Goal: Task Accomplishment & Management: Use online tool/utility

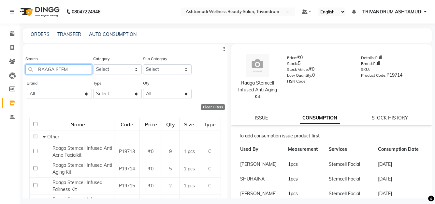
click at [74, 70] on input "RAAGA STEM" at bounding box center [58, 69] width 66 height 10
type input "R"
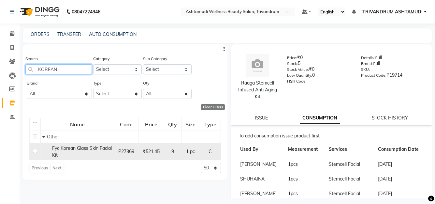
type input "KOREAN"
click at [86, 152] on div "Fyc Korean Glass Skin Facial Kit" at bounding box center [77, 152] width 70 height 14
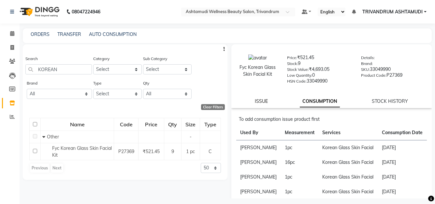
click at [266, 101] on link "ISSUE" at bounding box center [261, 101] width 13 height 6
select select
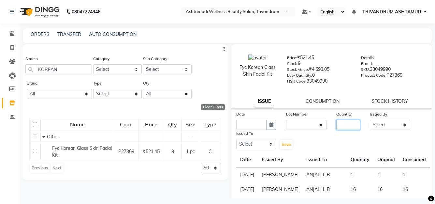
click at [340, 125] on input "number" at bounding box center [348, 125] width 24 height 10
type input "1"
click at [272, 122] on button "button" at bounding box center [271, 125] width 10 height 10
select select "9"
select select "2025"
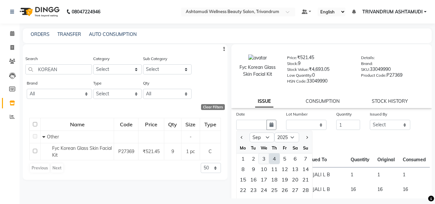
click at [261, 158] on div "3" at bounding box center [264, 158] width 10 height 10
type input "[DATE]"
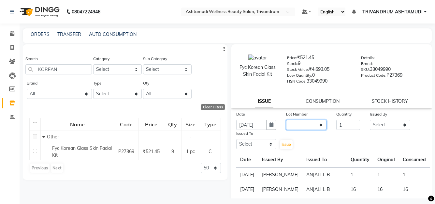
click at [296, 127] on select "None" at bounding box center [306, 125] width 40 height 10
select select "0: null"
click at [286, 120] on select "None" at bounding box center [306, 125] width 40 height 10
click at [395, 125] on select "Select ANJALI L B BINDHU CHIPPY DHANYA D [PERSON_NAME] [PERSON_NAME] SHUHAINA S…" at bounding box center [390, 125] width 40 height 10
select select "27027"
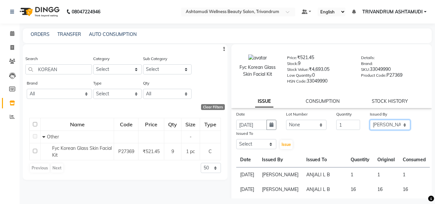
click at [370, 120] on select "Select ANJALI L B BINDHU CHIPPY DHANYA D [PERSON_NAME] [PERSON_NAME] SHUHAINA S…" at bounding box center [390, 125] width 40 height 10
click at [248, 141] on select "Select ANJALI L B BINDHU CHIPPY DHANYA D [PERSON_NAME] [PERSON_NAME] SHUHAINA S…" at bounding box center [256, 144] width 40 height 10
select select "52027"
click at [236, 139] on select "Select ANJALI L B BINDHU CHIPPY DHANYA D [PERSON_NAME] [PERSON_NAME] SHUHAINA S…" at bounding box center [256, 144] width 40 height 10
click at [280, 145] on button "Issue" at bounding box center [286, 144] width 13 height 9
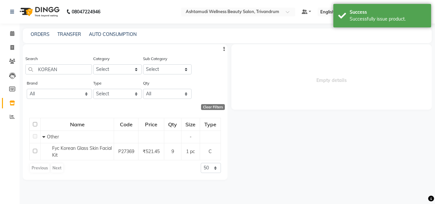
select select
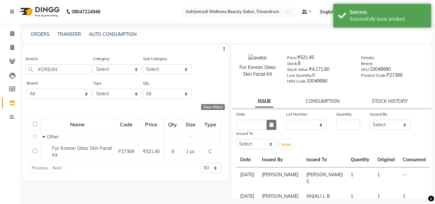
click at [271, 125] on icon "button" at bounding box center [271, 124] width 4 height 5
select select "9"
select select "2025"
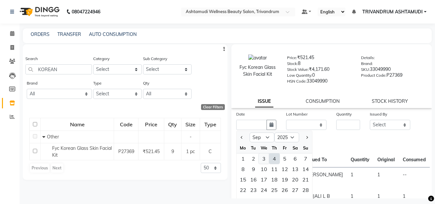
click at [263, 160] on div "3" at bounding box center [264, 158] width 10 height 10
type input "[DATE]"
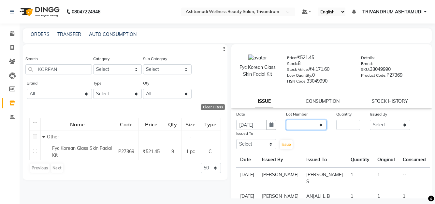
click at [303, 127] on select "None" at bounding box center [306, 125] width 40 height 10
select select "0: null"
click at [286, 120] on select "None" at bounding box center [306, 125] width 40 height 10
click at [347, 125] on input "number" at bounding box center [348, 125] width 24 height 10
type input "1"
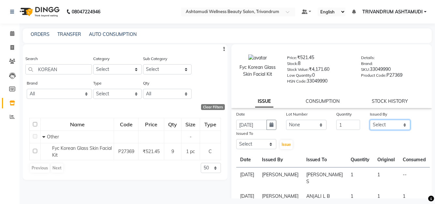
click at [372, 122] on select "Select ANJALI L B BINDHU CHIPPY DHANYA D [PERSON_NAME] [PERSON_NAME] SHUHAINA S…" at bounding box center [390, 125] width 40 height 10
select select "27027"
click at [370, 120] on select "Select ANJALI L B BINDHU CHIPPY DHANYA D [PERSON_NAME] [PERSON_NAME] SHUHAINA S…" at bounding box center [390, 125] width 40 height 10
click at [254, 147] on select "Select ANJALI L B BINDHU CHIPPY DHANYA D [PERSON_NAME] [PERSON_NAME] SHUHAINA S…" at bounding box center [256, 144] width 40 height 10
select select "27022"
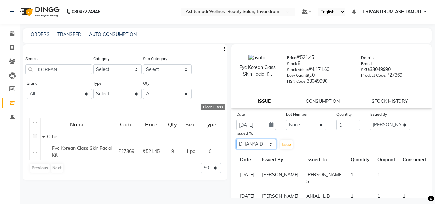
click at [236, 139] on select "Select ANJALI L B BINDHU CHIPPY DHANYA D [PERSON_NAME] [PERSON_NAME] SHUHAINA S…" at bounding box center [256, 144] width 40 height 10
click at [286, 142] on span "Issue" at bounding box center [285, 144] width 9 height 5
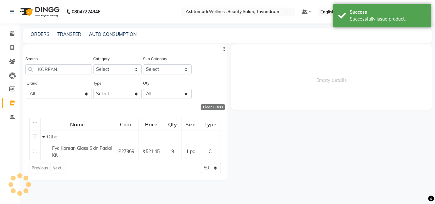
select select
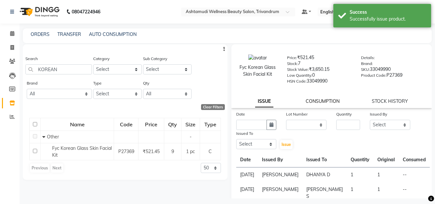
click at [317, 99] on link "CONSUMPTION" at bounding box center [323, 101] width 34 height 6
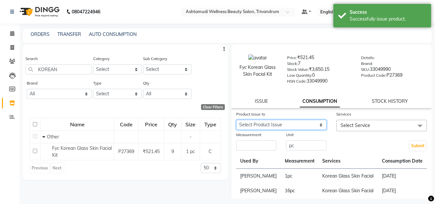
click at [261, 121] on select "Select Product Issue [DATE], Issued to: DHANYA D, Balance: 1 [DATE], Issued to:…" at bounding box center [281, 125] width 91 height 10
click at [236, 120] on select "Select Product Issue [DATE], Issued to: DHANYA D, Balance: 1 [DATE], Issued to:…" at bounding box center [281, 125] width 91 height 10
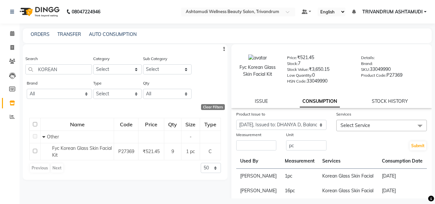
click at [364, 125] on span "Select Service" at bounding box center [355, 125] width 30 height 6
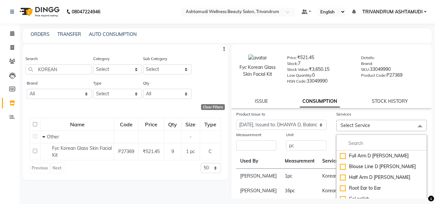
click at [242, 116] on label "Product Issue to" at bounding box center [250, 114] width 29 height 6
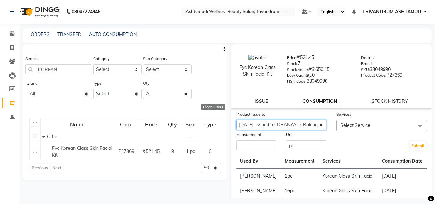
drag, startPoint x: 251, startPoint y: 126, endPoint x: 253, endPoint y: 128, distance: 3.7
click at [251, 126] on select "Select Product Issue [DATE], Issued to: DHANYA D, Balance: 1 [DATE], Issued to:…" at bounding box center [281, 125] width 91 height 10
select select "1203567"
click at [236, 120] on select "Select Product Issue [DATE], Issued to: DHANYA D, Balance: 1 [DATE], Issued to:…" at bounding box center [281, 125] width 91 height 10
click at [364, 126] on span "Select Service" at bounding box center [355, 125] width 30 height 6
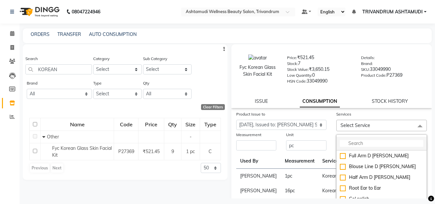
click at [356, 143] on input "multiselect-search" at bounding box center [381, 143] width 83 height 7
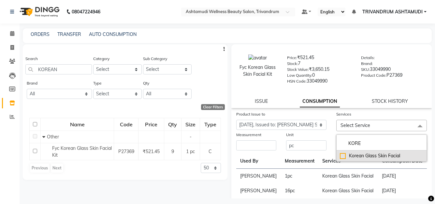
type input "KORE"
click at [372, 156] on div "Korean Glass Skin Facial" at bounding box center [381, 155] width 83 height 7
checkbox input "true"
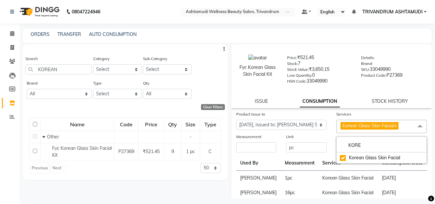
click at [275, 139] on div "Measurement" at bounding box center [256, 143] width 50 height 20
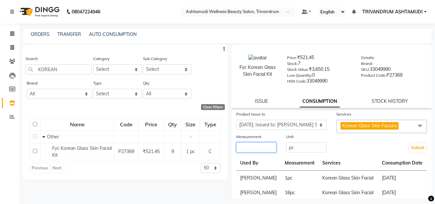
click at [251, 144] on input "number" at bounding box center [256, 147] width 40 height 10
type input "1"
click at [417, 148] on button "Submit" at bounding box center [418, 147] width 17 height 9
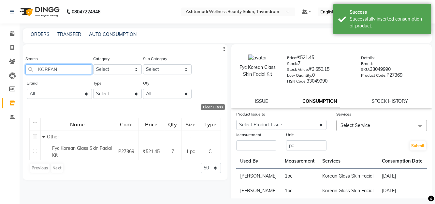
click at [63, 73] on input "KOREAN" at bounding box center [58, 69] width 66 height 10
type input "K"
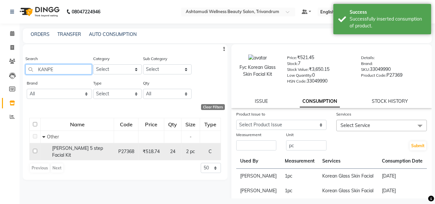
type input "KANPE"
click at [83, 155] on div "[PERSON_NAME] 5 step Facial Kit" at bounding box center [77, 152] width 70 height 14
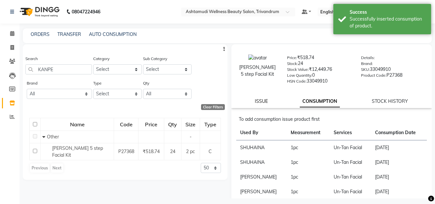
click at [258, 99] on link "ISSUE" at bounding box center [261, 101] width 13 height 6
select select
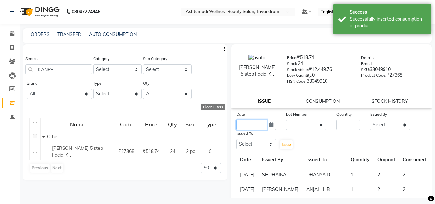
click at [260, 125] on input "text" at bounding box center [251, 125] width 31 height 10
select select "9"
select select "2025"
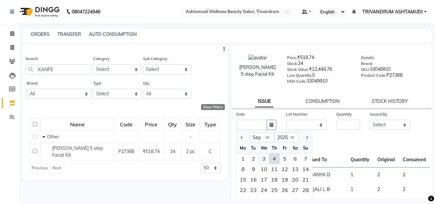
click at [267, 161] on div "3" at bounding box center [264, 158] width 10 height 10
type input "[DATE]"
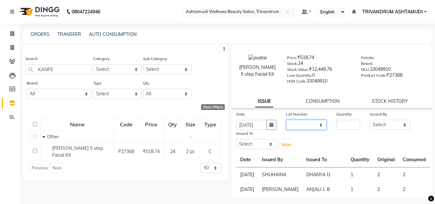
drag, startPoint x: 312, startPoint y: 127, endPoint x: 313, endPoint y: 140, distance: 12.7
click at [312, 127] on select "None" at bounding box center [306, 125] width 40 height 10
select select "0: null"
click at [286, 120] on select "None" at bounding box center [306, 125] width 40 height 10
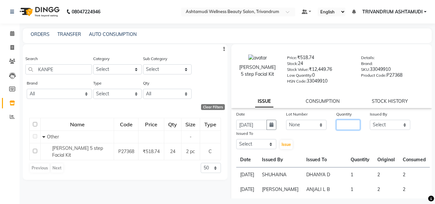
click at [355, 126] on input "number" at bounding box center [348, 125] width 24 height 10
type input "1"
click at [372, 126] on select "Select ANJALI L B BINDHU CHIPPY DHANYA D [PERSON_NAME] [PERSON_NAME] SHUHAINA S…" at bounding box center [390, 125] width 40 height 10
select select "88227"
click at [370, 120] on select "Select ANJALI L B BINDHU CHIPPY DHANYA D [PERSON_NAME] [PERSON_NAME] SHUHAINA S…" at bounding box center [390, 125] width 40 height 10
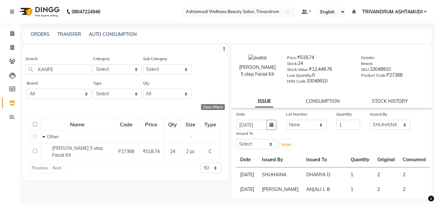
click at [252, 149] on div "Issued To Select ANJALI L B BINDHU CHIPPY DHANYA D [PERSON_NAME] [PERSON_NAME] …" at bounding box center [256, 140] width 50 height 20
click at [256, 144] on select "Select ANJALI L B BINDHU CHIPPY DHANYA D [PERSON_NAME] [PERSON_NAME] SHUHAINA S…" at bounding box center [256, 144] width 40 height 10
select select "27034"
click at [236, 139] on select "Select ANJALI L B BINDHU CHIPPY DHANYA D [PERSON_NAME] [PERSON_NAME] SHUHAINA S…" at bounding box center [256, 144] width 40 height 10
click at [281, 148] on button "Issue" at bounding box center [286, 144] width 13 height 9
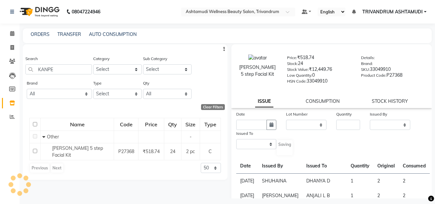
select select
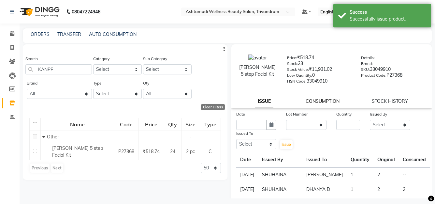
click at [322, 98] on link "CONSUMPTION" at bounding box center [323, 101] width 34 height 6
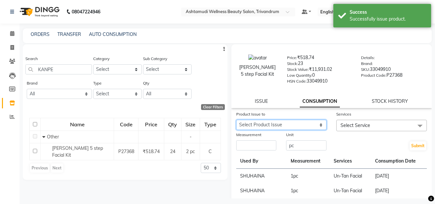
drag, startPoint x: 302, startPoint y: 124, endPoint x: 301, endPoint y: 128, distance: 4.1
click at [302, 124] on select "Select Product Issue [DATE], Issued to: [PERSON_NAME] , Balance: 2" at bounding box center [281, 125] width 91 height 10
select select "1203569"
click at [236, 120] on select "Select Product Issue [DATE], Issued to: [PERSON_NAME] , Balance: 2" at bounding box center [281, 125] width 91 height 10
click at [279, 144] on div "Measurement" at bounding box center [256, 141] width 50 height 20
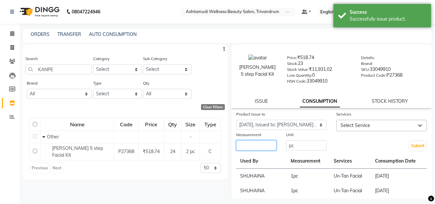
click at [264, 148] on input "number" at bounding box center [256, 145] width 40 height 10
type input "1"
click at [354, 127] on span "Select Service" at bounding box center [355, 125] width 30 height 6
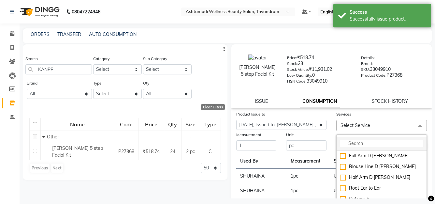
click at [359, 145] on input "multiselect-search" at bounding box center [381, 143] width 83 height 7
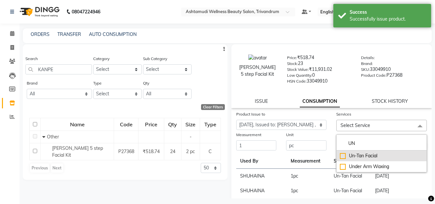
type input "UN"
click at [364, 155] on div "Un-Tan Facial" at bounding box center [381, 155] width 83 height 7
checkbox input "true"
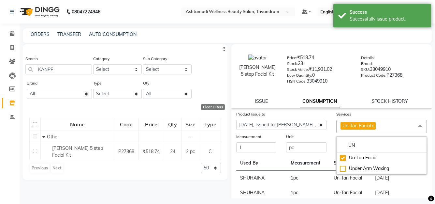
click at [315, 135] on div "Unit" at bounding box center [306, 137] width 40 height 9
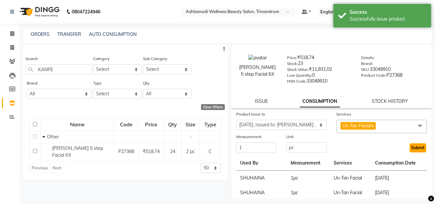
click at [418, 147] on button "Submit" at bounding box center [418, 147] width 17 height 9
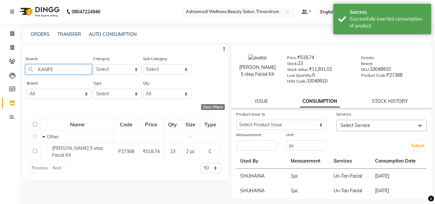
drag, startPoint x: 57, startPoint y: 71, endPoint x: -3, endPoint y: 71, distance: 59.6
click at [0, 71] on html "08047224946 Select Location × Ashtamudi Wellness Beauty Salon, Trivandrum Defau…" at bounding box center [217, 102] width 435 height 204
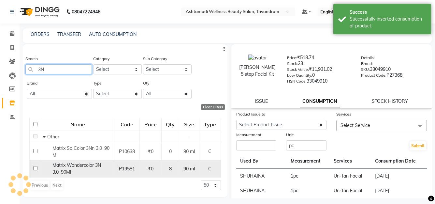
type input "3N"
click at [82, 164] on span "Matrix Wondercolor 3N 3.0_90Ml" at bounding box center [76, 168] width 49 height 13
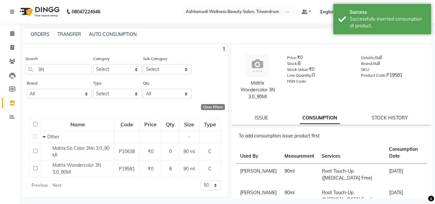
click at [249, 115] on div "ISSUE CONSUMPTION STOCK HISTORY" at bounding box center [331, 117] width 185 height 7
click at [252, 116] on div "ISSUE CONSUMPTION STOCK HISTORY" at bounding box center [331, 117] width 185 height 7
click at [263, 116] on link "ISSUE" at bounding box center [261, 118] width 13 height 6
select select
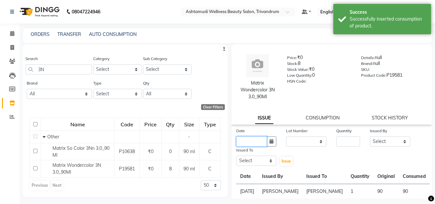
click at [253, 144] on input "text" at bounding box center [251, 141] width 31 height 10
select select "9"
select select "2025"
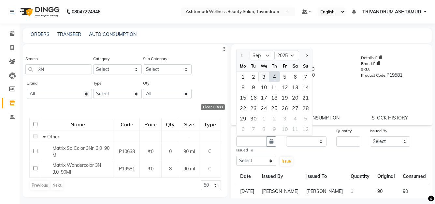
click at [260, 74] on div "3" at bounding box center [264, 76] width 10 height 10
type input "[DATE]"
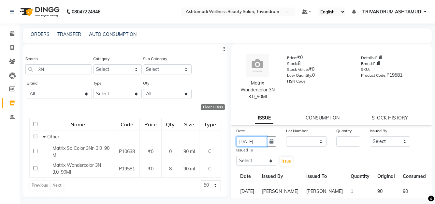
scroll to position [0, 2]
drag, startPoint x: 302, startPoint y: 141, endPoint x: 303, endPoint y: 146, distance: 4.6
click at [302, 141] on select "None" at bounding box center [306, 141] width 40 height 10
select select "0: null"
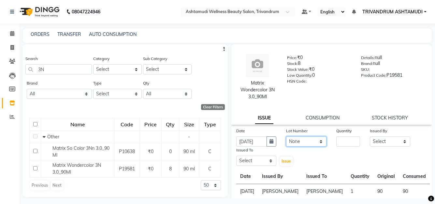
click at [286, 136] on select "None" at bounding box center [306, 141] width 40 height 10
click at [352, 146] on input "number" at bounding box center [348, 141] width 24 height 10
type input "1"
click at [386, 142] on select "Select ANJALI L B BINDHU CHIPPY DHANYA D [PERSON_NAME] [PERSON_NAME] SHUHAINA S…" at bounding box center [390, 141] width 40 height 10
select select "27027"
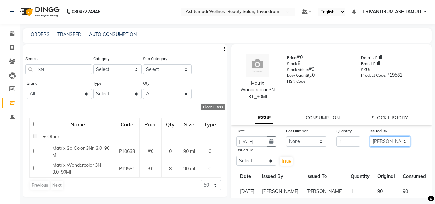
click at [370, 136] on select "Select ANJALI L B BINDHU CHIPPY DHANYA D [PERSON_NAME] [PERSON_NAME] SHUHAINA S…" at bounding box center [390, 141] width 40 height 10
click at [247, 161] on select "Select ANJALI L B BINDHU CHIPPY DHANYA D [PERSON_NAME] [PERSON_NAME] SHUHAINA S…" at bounding box center [256, 160] width 40 height 10
select select "27025"
click at [236, 155] on select "Select ANJALI L B BINDHU CHIPPY DHANYA D [PERSON_NAME] [PERSON_NAME] SHUHAINA S…" at bounding box center [256, 160] width 40 height 10
click at [286, 160] on span "Issue" at bounding box center [285, 160] width 9 height 5
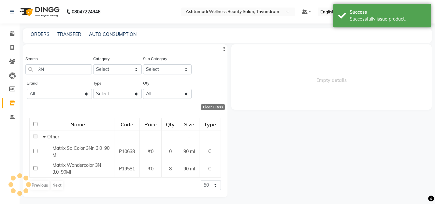
select select
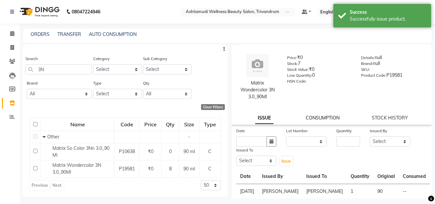
click at [320, 120] on link "CONSUMPTION" at bounding box center [323, 118] width 34 height 6
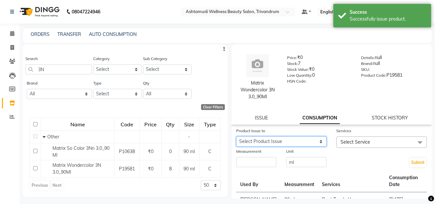
drag, startPoint x: 274, startPoint y: 138, endPoint x: 274, endPoint y: 144, distance: 5.9
click at [274, 138] on select "Select Product Issue [DATE], Issued to: [PERSON_NAME] , Balance: 90" at bounding box center [281, 141] width 91 height 10
select select "1203570"
click at [236, 136] on select "Select Product Issue [DATE], Issued to: [PERSON_NAME] , Balance: 90" at bounding box center [281, 141] width 91 height 10
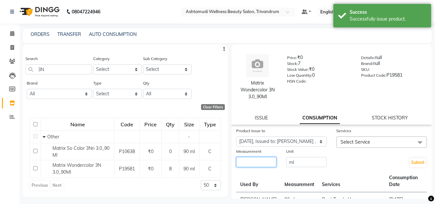
click at [265, 159] on input "number" at bounding box center [256, 162] width 40 height 10
type input "90"
click at [354, 141] on span "Select Service" at bounding box center [355, 142] width 30 height 6
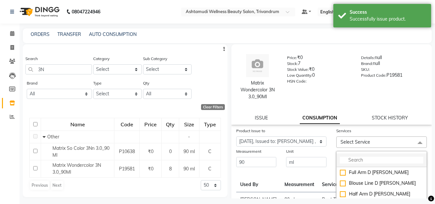
click at [351, 159] on input "multiselect-search" at bounding box center [381, 159] width 83 height 7
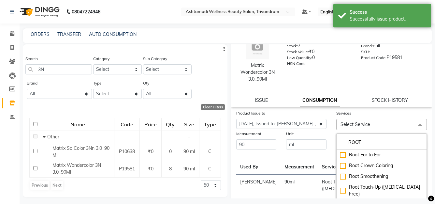
scroll to position [33, 0]
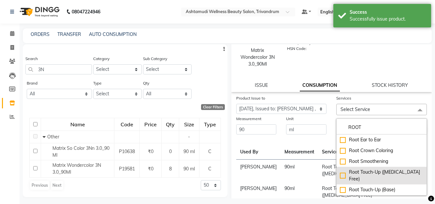
type input "ROOT"
click at [380, 171] on div "Root Touch-Up ([MEDICAL_DATA] Free)" at bounding box center [381, 175] width 83 height 14
checkbox input "true"
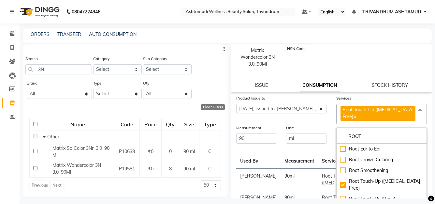
click at [323, 128] on div "Unit" at bounding box center [306, 128] width 40 height 9
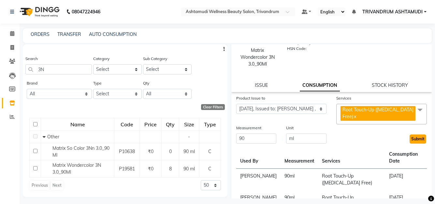
click at [410, 138] on button "Submit" at bounding box center [418, 138] width 17 height 9
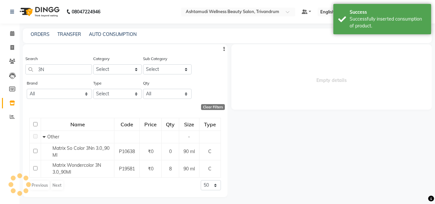
scroll to position [0, 0]
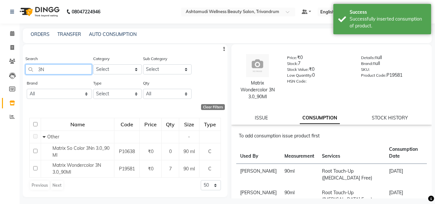
drag, startPoint x: 59, startPoint y: 70, endPoint x: -3, endPoint y: 71, distance: 61.9
click at [0, 71] on html "08047224946 Select Location × Ashtamudi Wellness Beauty Salon, Trivandrum Defau…" at bounding box center [217, 102] width 435 height 204
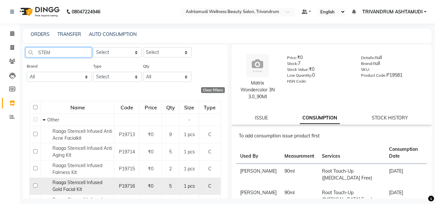
scroll to position [33, 0]
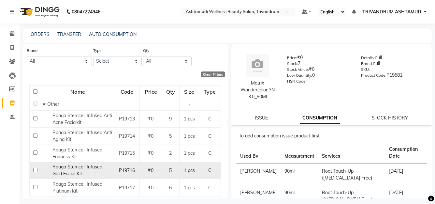
type input "STEM"
click at [77, 173] on span "Raaga Stemcell Infused Gold Facial Kit" at bounding box center [77, 170] width 50 height 13
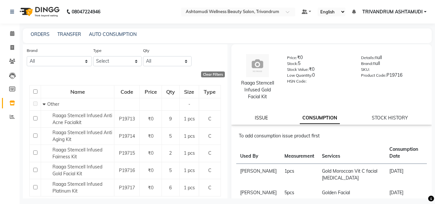
click at [264, 117] on link "ISSUE" at bounding box center [261, 118] width 13 height 6
select select
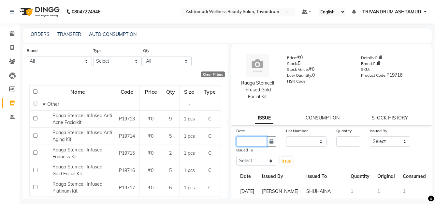
click at [245, 142] on input "text" at bounding box center [251, 141] width 31 height 10
select select "9"
select select "2025"
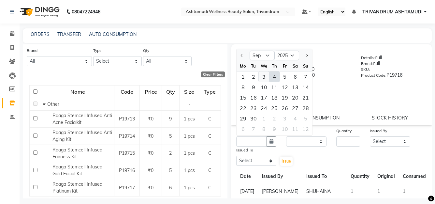
click at [265, 77] on div "3" at bounding box center [264, 76] width 10 height 10
type input "[DATE]"
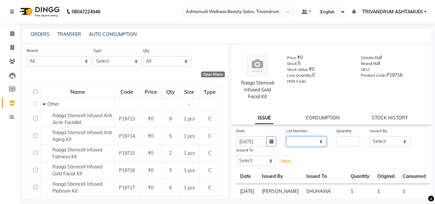
scroll to position [0, 0]
click at [314, 146] on select "None" at bounding box center [306, 141] width 40 height 10
select select "0: null"
click at [286, 136] on select "None" at bounding box center [306, 141] width 40 height 10
click at [343, 140] on input "number" at bounding box center [348, 141] width 24 height 10
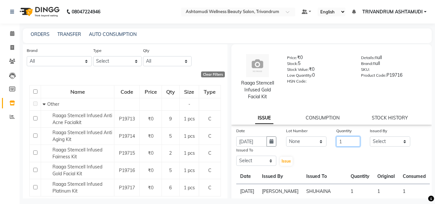
type input "1"
click at [383, 143] on select "Select ANJALI L B BINDHU CHIPPY DHANYA D [PERSON_NAME] [PERSON_NAME] SHUHAINA S…" at bounding box center [390, 141] width 40 height 10
select select "27027"
click at [370, 136] on select "Select ANJALI L B BINDHU CHIPPY DHANYA D [PERSON_NAME] [PERSON_NAME] SHUHAINA S…" at bounding box center [390, 141] width 40 height 10
click at [259, 159] on select "Select ANJALI L B BINDHU CHIPPY DHANYA D [PERSON_NAME] [PERSON_NAME] SHUHAINA S…" at bounding box center [256, 160] width 40 height 10
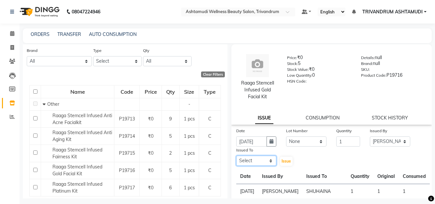
select select "27021"
click at [236, 155] on select "Select ANJALI L B BINDHU CHIPPY DHANYA D [PERSON_NAME] [PERSON_NAME] SHUHAINA S…" at bounding box center [256, 160] width 40 height 10
click at [283, 161] on span "Issue" at bounding box center [285, 160] width 9 height 5
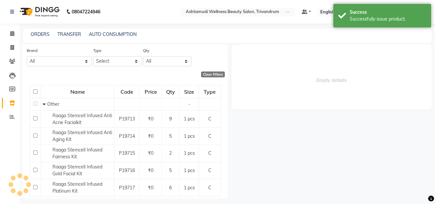
select select
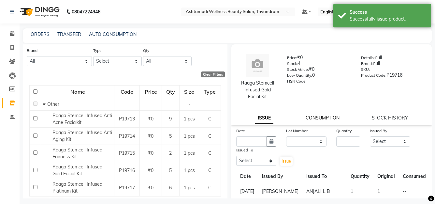
click at [323, 116] on link "CONSUMPTION" at bounding box center [323, 118] width 34 height 6
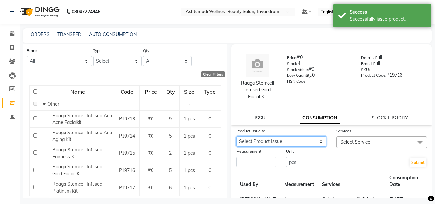
drag, startPoint x: 311, startPoint y: 139, endPoint x: 306, endPoint y: 145, distance: 8.1
click at [311, 139] on select "Select Product Issue [DATE], Issued to: [PERSON_NAME] L B , Balance: 1" at bounding box center [281, 141] width 91 height 10
select select "1203571"
click at [236, 136] on select "Select Product Issue [DATE], Issued to: [PERSON_NAME] L B , Balance: 1" at bounding box center [281, 141] width 91 height 10
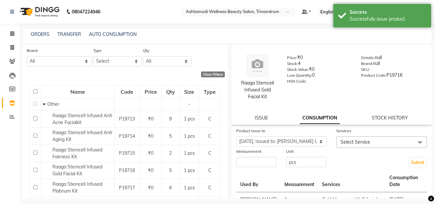
click at [367, 143] on span "Select Service" at bounding box center [381, 141] width 91 height 11
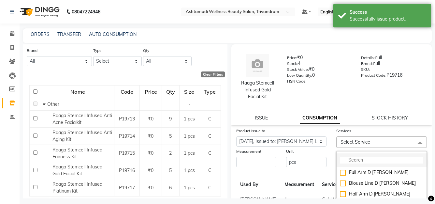
click at [352, 160] on input "multiselect-search" at bounding box center [381, 159] width 83 height 7
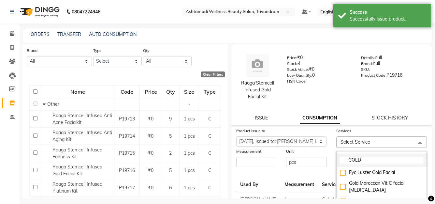
scroll to position [65, 0]
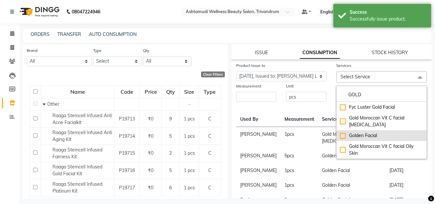
type input "GOLD"
click at [369, 135] on div "Golden Facial" at bounding box center [381, 135] width 83 height 7
checkbox input "true"
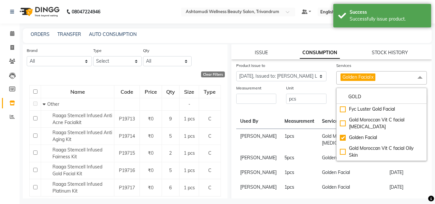
click at [255, 106] on div "Product Issue to Select Product Issue [DATE], Issued to: ANJALI L B , Balance: …" at bounding box center [331, 179] width 201 height 234
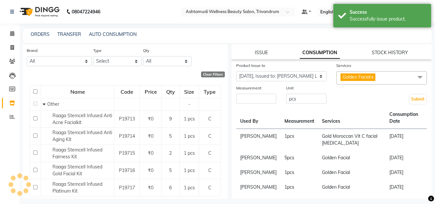
click at [254, 91] on label "Measurement" at bounding box center [248, 88] width 25 height 6
click at [251, 102] on input "number" at bounding box center [256, 98] width 40 height 10
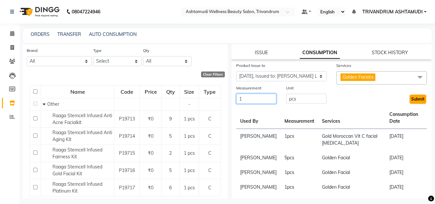
type input "1"
click at [410, 101] on button "Submit" at bounding box center [418, 98] width 17 height 9
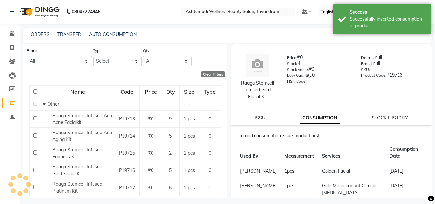
scroll to position [0, 0]
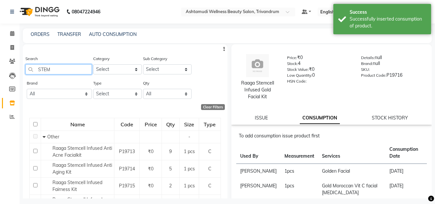
drag, startPoint x: 78, startPoint y: 73, endPoint x: -3, endPoint y: 73, distance: 80.1
click at [0, 73] on html "08047224946 Select Location × Ashtamudi Wellness Beauty Salon, Trivandrum Defau…" at bounding box center [217, 102] width 435 height 204
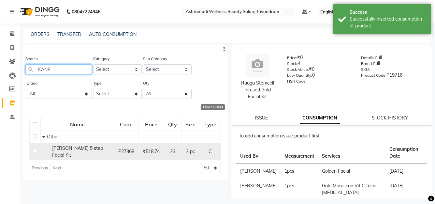
type input "KANP"
click at [82, 153] on div "[PERSON_NAME] 5 step Facial Kit" at bounding box center [77, 152] width 70 height 14
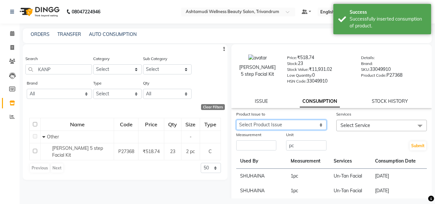
click at [296, 129] on select "Select Product Issue [DATE], Issued to: [PERSON_NAME] , Balance: 1" at bounding box center [281, 125] width 91 height 10
select select "1203569"
click at [236, 120] on select "Select Product Issue [DATE], Issued to: [PERSON_NAME] , Balance: 1" at bounding box center [281, 125] width 91 height 10
click at [245, 151] on div "Measurement" at bounding box center [256, 141] width 50 height 20
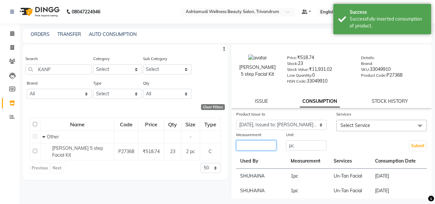
click at [246, 149] on input "number" at bounding box center [256, 145] width 40 height 10
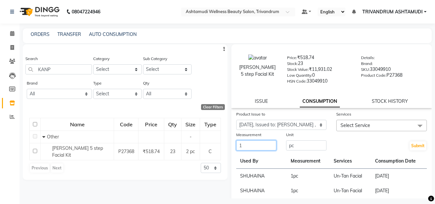
type input "1"
click at [388, 130] on span "Select Service" at bounding box center [381, 125] width 91 height 11
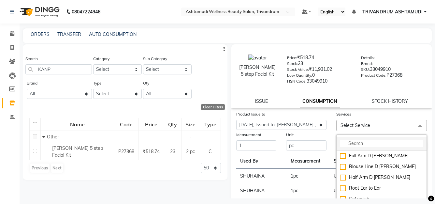
click at [368, 145] on input "multiselect-search" at bounding box center [381, 143] width 83 height 7
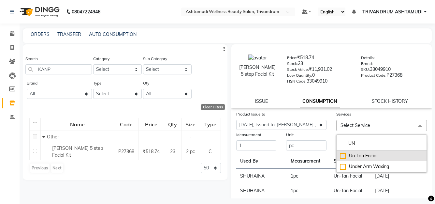
type input "UN"
click at [366, 151] on li "Un-Tan Facial" at bounding box center [382, 155] width 90 height 11
checkbox input "true"
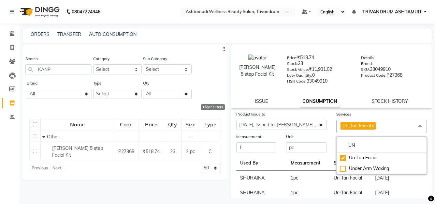
click at [340, 96] on div "[PERSON_NAME] 5 step Facial Kit Price: ₹518.74 Stock: 23 Stock Value: ₹11,931.0…" at bounding box center [331, 76] width 201 height 64
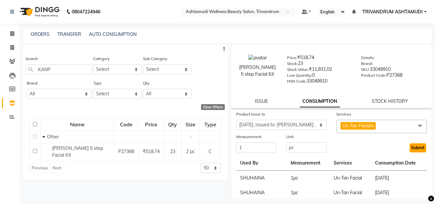
click at [410, 150] on button "Submit" at bounding box center [418, 147] width 17 height 9
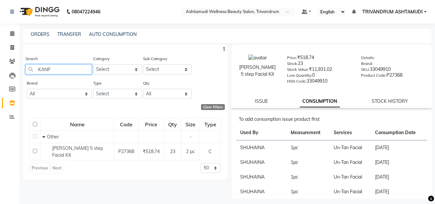
click at [60, 71] on input "KANP" at bounding box center [58, 69] width 66 height 10
type input "K"
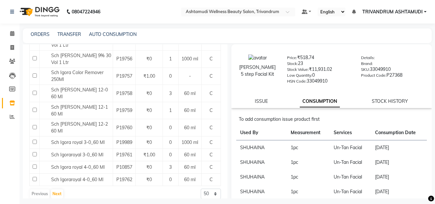
scroll to position [774, 0]
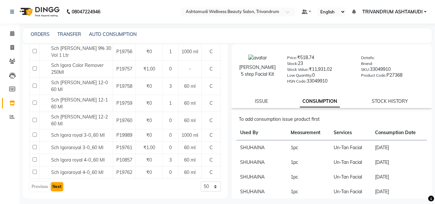
type input "SCH"
click at [58, 189] on button "Next" at bounding box center [57, 186] width 12 height 9
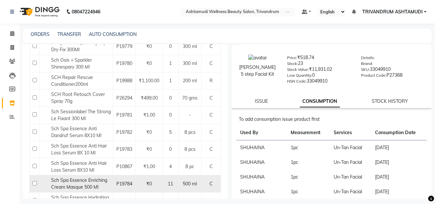
scroll to position [521, 0]
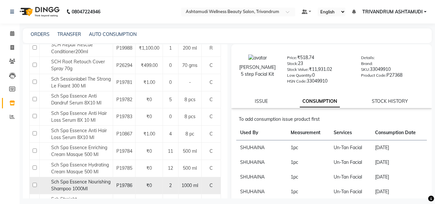
click at [92, 178] on div "Sch Spa Essence Nourishing Shampoo 1000Ml" at bounding box center [76, 185] width 70 height 14
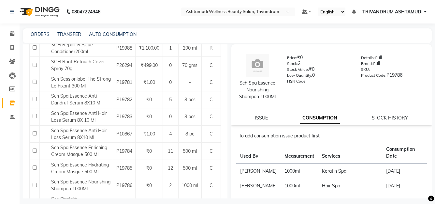
click at [261, 113] on div "Sch Spa Essence Nourishing Shampoo 1000Ml Price: ₹0 Stock: 2 Stock Value: ₹0 Lo…" at bounding box center [331, 84] width 201 height 80
click at [256, 115] on link "ISSUE" at bounding box center [261, 118] width 13 height 6
select select
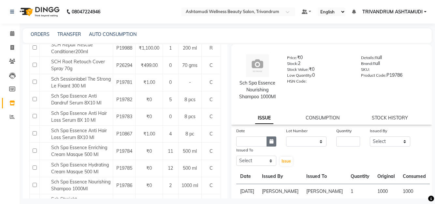
click at [266, 141] on button "button" at bounding box center [271, 141] width 10 height 10
select select "9"
select select "2025"
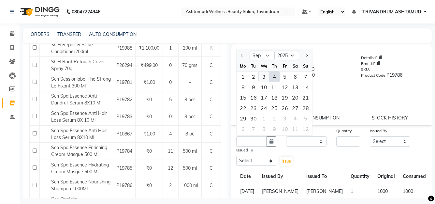
click at [262, 75] on div "3" at bounding box center [264, 76] width 10 height 10
type input "[DATE]"
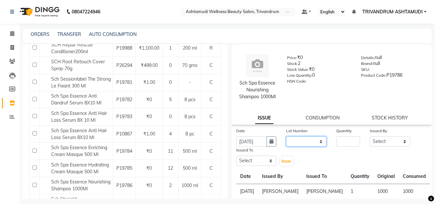
click at [298, 140] on select "None" at bounding box center [306, 141] width 40 height 10
select select "0: null"
click at [286, 136] on select "None" at bounding box center [306, 141] width 40 height 10
click at [346, 142] on input "number" at bounding box center [348, 141] width 24 height 10
type input "1"
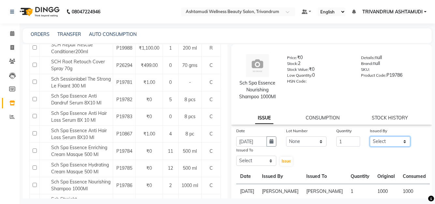
click at [390, 139] on select "Select ANJALI L B BINDHU CHIPPY DHANYA D [PERSON_NAME] [PERSON_NAME] SHUHAINA S…" at bounding box center [390, 141] width 40 height 10
select select "88227"
click at [370, 136] on select "Select ANJALI L B BINDHU CHIPPY DHANYA D [PERSON_NAME] [PERSON_NAME] SHUHAINA S…" at bounding box center [390, 141] width 40 height 10
click at [254, 165] on select "Select ANJALI L B BINDHU CHIPPY DHANYA D [PERSON_NAME] [PERSON_NAME] SHUHAINA S…" at bounding box center [256, 160] width 40 height 10
select select "52027"
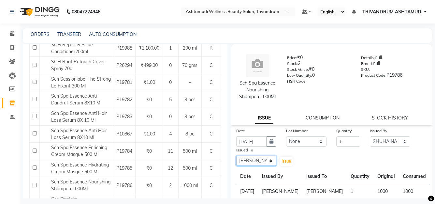
click at [236, 155] on select "Select ANJALI L B BINDHU CHIPPY DHANYA D [PERSON_NAME] [PERSON_NAME] SHUHAINA S…" at bounding box center [256, 160] width 40 height 10
click at [286, 161] on span "Issue" at bounding box center [285, 160] width 9 height 5
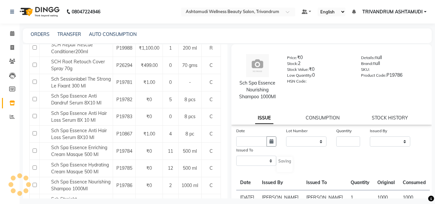
select select
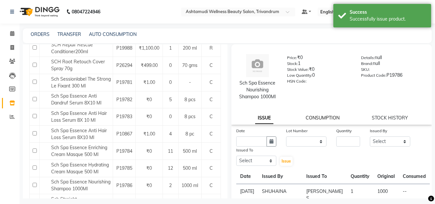
click at [322, 118] on link "CONSUMPTION" at bounding box center [323, 118] width 34 height 6
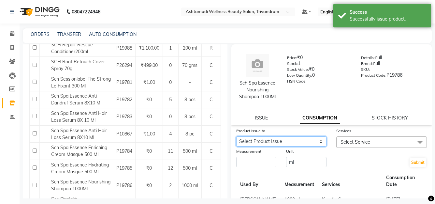
drag, startPoint x: 298, startPoint y: 141, endPoint x: 298, endPoint y: 146, distance: 4.9
click at [298, 146] on div "Product Issue to Select Product Issue [DATE], Issued to: [PERSON_NAME] S, Balan…" at bounding box center [281, 137] width 100 height 21
select select "1203572"
click at [236, 136] on select "Select Product Issue [DATE], Issued to: [PERSON_NAME] S, Balance: 1000" at bounding box center [281, 141] width 91 height 10
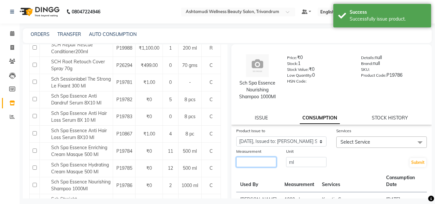
click at [256, 160] on input "number" at bounding box center [256, 162] width 40 height 10
type input "1000"
click at [357, 140] on span "Select Service" at bounding box center [355, 142] width 30 height 6
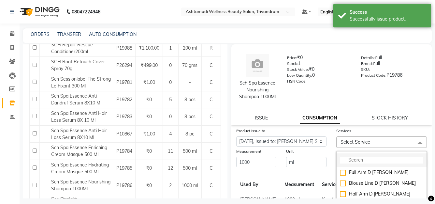
click at [353, 157] on input "multiselect-search" at bounding box center [381, 159] width 83 height 7
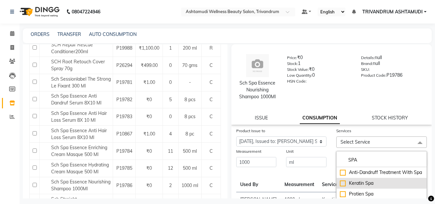
type input "SPA"
click at [362, 186] on div "Keratin Spa" at bounding box center [381, 183] width 83 height 7
checkbox input "true"
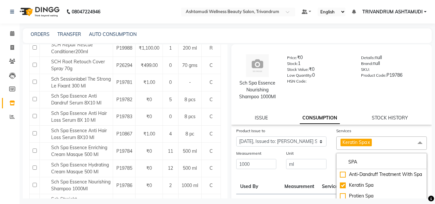
drag, startPoint x: 328, startPoint y: 151, endPoint x: 437, endPoint y: 189, distance: 115.2
click at [330, 153] on div "Measurement 1000 Unit ml Submit" at bounding box center [331, 160] width 201 height 20
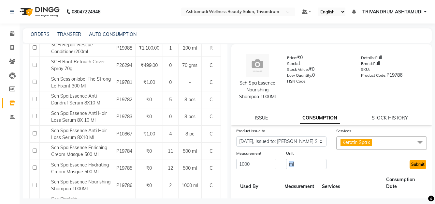
click at [420, 165] on button "Submit" at bounding box center [418, 164] width 17 height 9
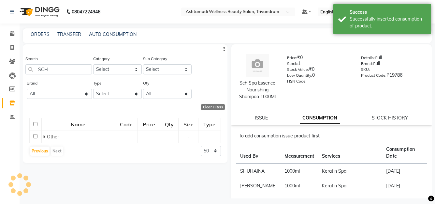
scroll to position [0, 0]
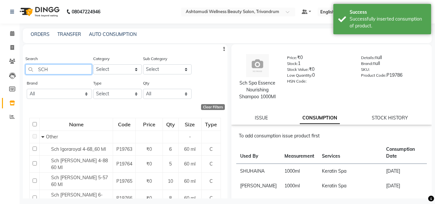
drag, startPoint x: 83, startPoint y: 74, endPoint x: -3, endPoint y: 74, distance: 86.0
click at [0, 74] on html "08047224946 Select Location × Ashtamudi Wellness Beauty Salon, Trivandrum Defau…" at bounding box center [217, 102] width 435 height 204
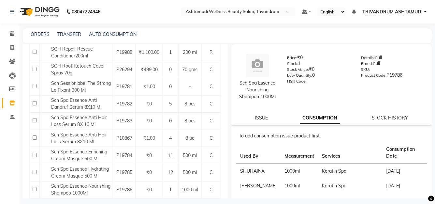
scroll to position [504, 0]
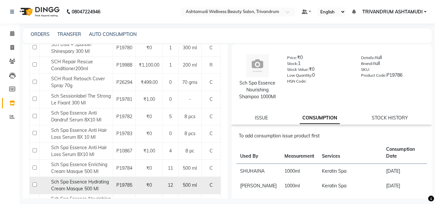
click at [78, 179] on span "Sch Spa Essence Hydrating Cream Masque 500 Ml" at bounding box center [80, 185] width 58 height 13
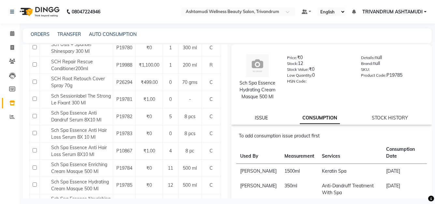
click at [260, 115] on link "ISSUE" at bounding box center [261, 118] width 13 height 6
select select
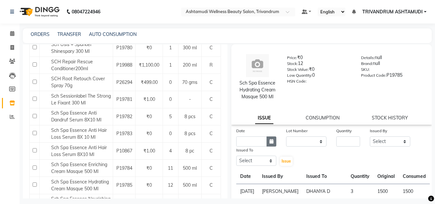
click at [272, 142] on icon "button" at bounding box center [271, 141] width 4 height 5
select select "9"
select select "2025"
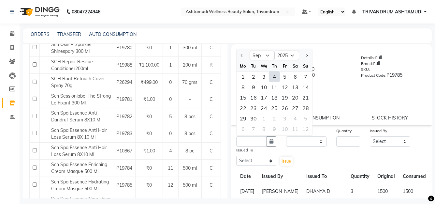
click at [264, 78] on div "3" at bounding box center [264, 76] width 10 height 10
type input "[DATE]"
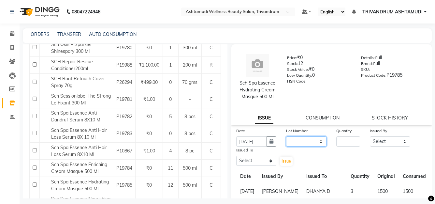
drag, startPoint x: 303, startPoint y: 140, endPoint x: 303, endPoint y: 146, distance: 6.2
click at [303, 140] on select "None" at bounding box center [306, 141] width 40 height 10
select select "0: null"
click at [286, 136] on select "None" at bounding box center [306, 141] width 40 height 10
click at [345, 144] on input "number" at bounding box center [348, 141] width 24 height 10
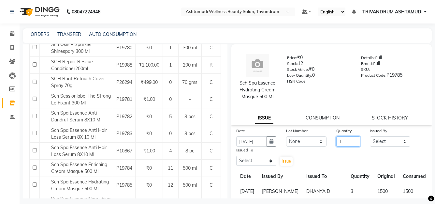
type input "1"
click at [383, 139] on select "Select ANJALI L B BINDHU CHIPPY DHANYA D [PERSON_NAME] [PERSON_NAME] SHUHAINA S…" at bounding box center [390, 141] width 40 height 10
select select "27027"
click at [370, 136] on select "Select ANJALI L B BINDHU CHIPPY DHANYA D [PERSON_NAME] [PERSON_NAME] SHUHAINA S…" at bounding box center [390, 141] width 40 height 10
click at [253, 162] on select "Select ANJALI L B BINDHU CHIPPY DHANYA D [PERSON_NAME] [PERSON_NAME] SHUHAINA S…" at bounding box center [256, 160] width 40 height 10
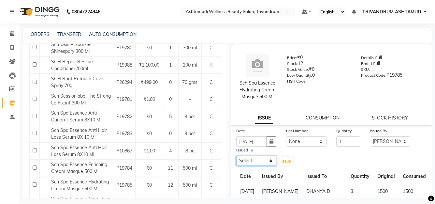
select select "27025"
click at [236, 155] on select "Select ANJALI L B BINDHU CHIPPY DHANYA D [PERSON_NAME] [PERSON_NAME] SHUHAINA S…" at bounding box center [256, 160] width 40 height 10
click at [285, 162] on span "Issue" at bounding box center [285, 160] width 9 height 5
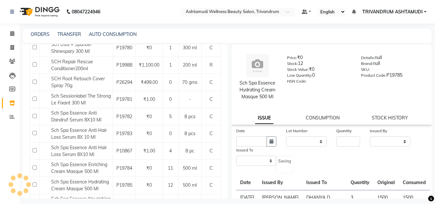
select select
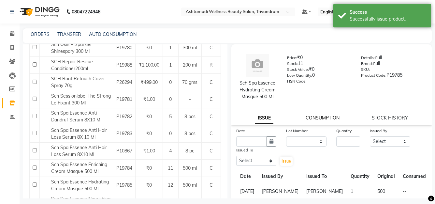
click at [316, 119] on link "CONSUMPTION" at bounding box center [323, 118] width 34 height 6
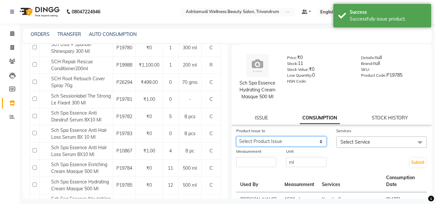
drag, startPoint x: 307, startPoint y: 137, endPoint x: 307, endPoint y: 145, distance: 8.5
click at [307, 138] on select "Select Product Issue [DATE], Issued to: [PERSON_NAME] , Balance: 500" at bounding box center [281, 141] width 91 height 10
select select "1203573"
click at [236, 136] on select "Select Product Issue [DATE], Issued to: [PERSON_NAME] , Balance: 500" at bounding box center [281, 141] width 91 height 10
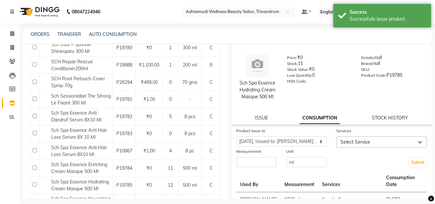
click at [351, 148] on div at bounding box center [381, 151] width 91 height 7
click at [361, 139] on span "Select Service" at bounding box center [355, 142] width 30 height 6
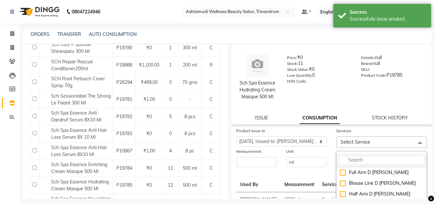
click at [352, 160] on input "multiselect-search" at bounding box center [381, 159] width 83 height 7
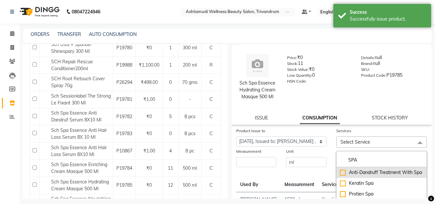
type input "SPA"
click at [362, 178] on li "Anti-Dandruff Treatment With Spa" at bounding box center [382, 172] width 90 height 11
checkbox input "true"
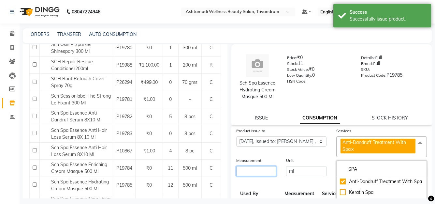
click at [261, 169] on input "number" at bounding box center [256, 171] width 40 height 10
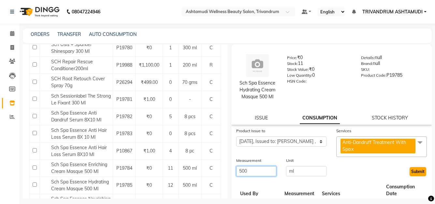
type input "500"
click at [413, 175] on button "Submit" at bounding box center [418, 171] width 17 height 9
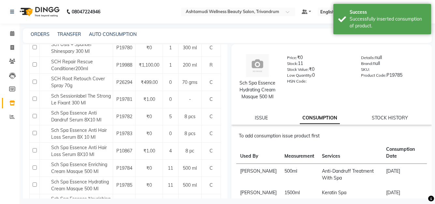
scroll to position [0, 0]
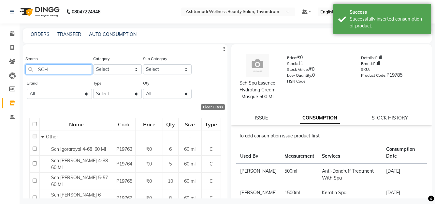
drag, startPoint x: 56, startPoint y: 68, endPoint x: -3, endPoint y: 72, distance: 58.8
click at [0, 72] on html "08047224946 Select Location × Ashtamudi Wellness Beauty Salon, Trivandrum Defau…" at bounding box center [217, 102] width 435 height 204
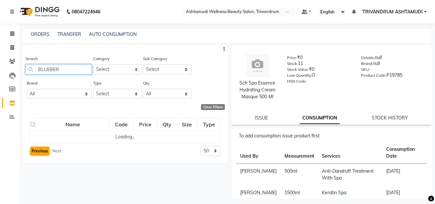
type input "BLUEBER"
click at [42, 153] on button "Previous" at bounding box center [40, 150] width 20 height 9
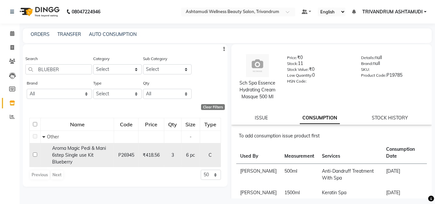
click at [74, 156] on span "Aroma Magic Pedi & Mani 6step Single use Kit Blueberry" at bounding box center [79, 155] width 54 height 20
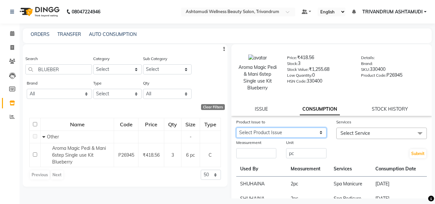
click at [302, 136] on select "Select Product Issue [DATE], Issued to: [PERSON_NAME] L B , Balance: 2" at bounding box center [281, 132] width 91 height 10
select select "1203555"
click at [236, 127] on select "Select Product Issue [DATE], Issued to: [PERSON_NAME] L B , Balance: 2" at bounding box center [281, 132] width 91 height 10
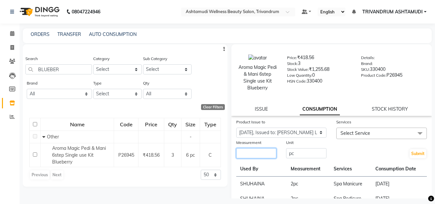
click at [250, 156] on input "number" at bounding box center [256, 153] width 40 height 10
type input "1"
click at [381, 132] on span "Select Service" at bounding box center [381, 132] width 91 height 11
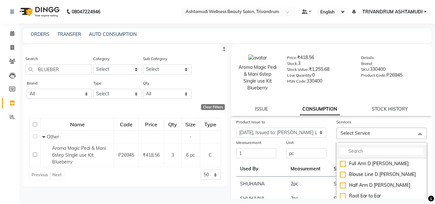
click at [366, 150] on input "multiselect-search" at bounding box center [381, 151] width 83 height 7
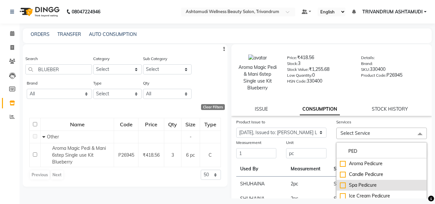
type input "PED"
click at [367, 186] on div "Spa Pedicure" at bounding box center [381, 184] width 83 height 7
checkbox input "true"
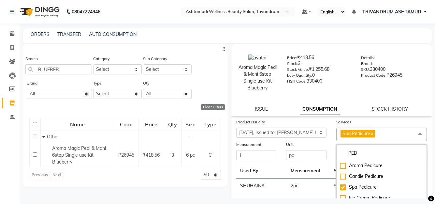
click at [315, 148] on div "Unit" at bounding box center [306, 145] width 40 height 9
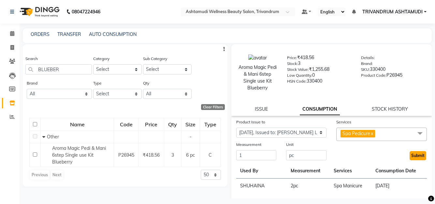
click at [410, 158] on button "Submit" at bounding box center [418, 155] width 17 height 9
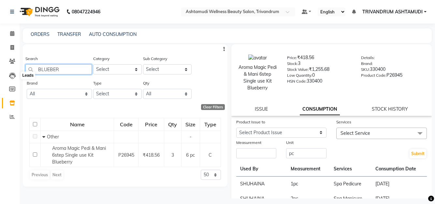
drag, startPoint x: 70, startPoint y: 72, endPoint x: -2, endPoint y: 72, distance: 72.0
click at [0, 72] on html "08047224946 Select Location × Ashtamudi Wellness Beauty Salon, Trivandrum Defau…" at bounding box center [217, 102] width 435 height 204
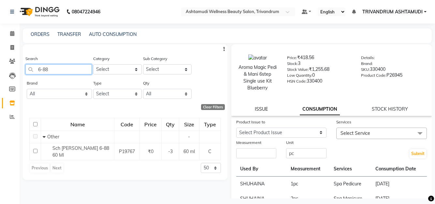
type input "6-88"
click at [259, 107] on link "ISSUE" at bounding box center [261, 109] width 13 height 6
select select
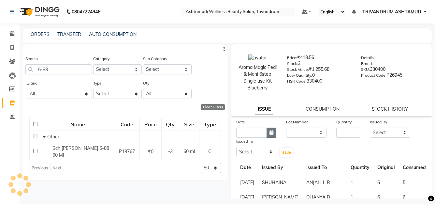
click at [271, 133] on icon "button" at bounding box center [271, 132] width 4 height 5
select select "9"
select select "2025"
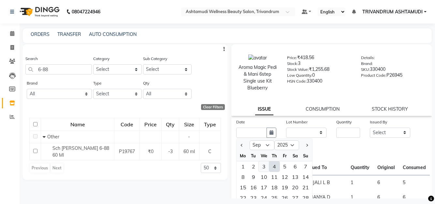
click at [262, 164] on div "3" at bounding box center [264, 166] width 10 height 10
type input "[DATE]"
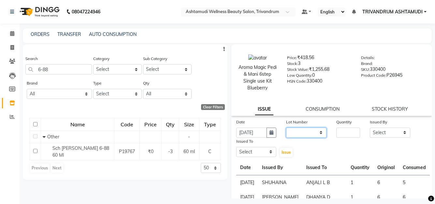
click at [311, 128] on select "None" at bounding box center [306, 132] width 40 height 10
select select "0: null"
click at [286, 127] on select "None" at bounding box center [306, 132] width 40 height 10
click at [348, 132] on input "number" at bounding box center [348, 132] width 24 height 10
type input "2"
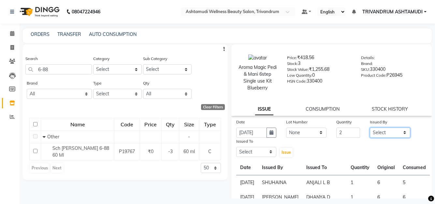
click at [388, 127] on select "Select ANJALI L B BINDHU CHIPPY DHANYA D [PERSON_NAME] [PERSON_NAME] SHUHAINA S…" at bounding box center [390, 132] width 40 height 10
select select "27027"
click at [370, 127] on select "Select ANJALI L B BINDHU CHIPPY DHANYA D [PERSON_NAME] [PERSON_NAME] SHUHAINA S…" at bounding box center [390, 132] width 40 height 10
drag, startPoint x: 245, startPoint y: 151, endPoint x: 254, endPoint y: 147, distance: 10.4
click at [245, 151] on select "Select ANJALI L B BINDHU CHIPPY DHANYA D [PERSON_NAME] [PERSON_NAME] SHUHAINA S…" at bounding box center [256, 152] width 40 height 10
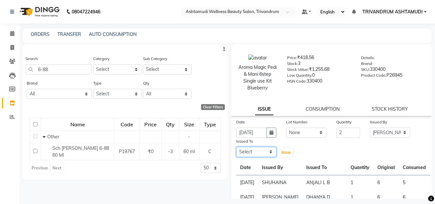
select select "27034"
click at [236, 147] on select "Select ANJALI L B BINDHU CHIPPY DHANYA D [PERSON_NAME] [PERSON_NAME] SHUHAINA S…" at bounding box center [256, 152] width 40 height 10
click at [288, 154] on span "Issue" at bounding box center [285, 152] width 9 height 5
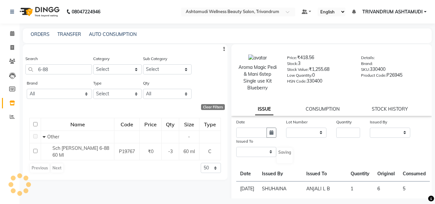
select select
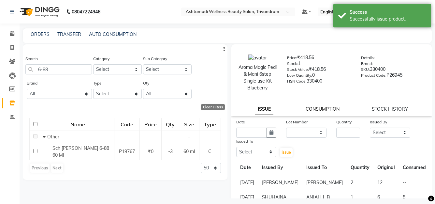
click at [329, 109] on link "CONSUMPTION" at bounding box center [323, 109] width 34 height 6
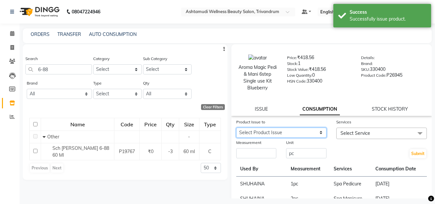
click at [314, 135] on select "Select Product Issue [DATE], Issued to: [PERSON_NAME] , Balance: 12 [DATE], Iss…" at bounding box center [281, 132] width 91 height 10
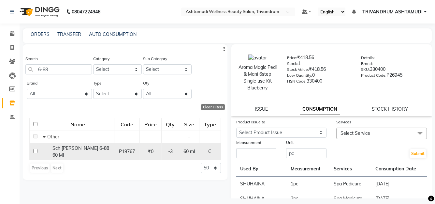
click at [78, 146] on span "Sch [PERSON_NAME] 6-88 60 Ml" at bounding box center [80, 151] width 57 height 13
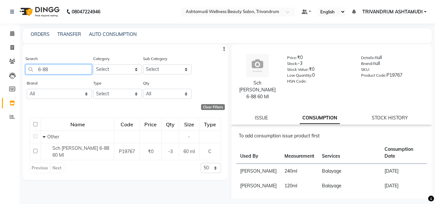
click at [59, 71] on input "6-88" at bounding box center [58, 69] width 66 height 10
type input "6"
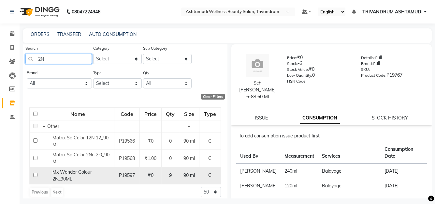
scroll to position [16, 0]
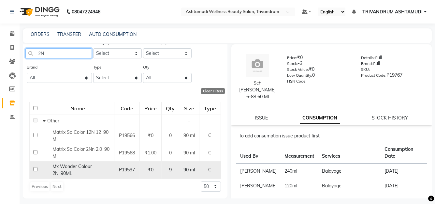
type input "2N"
click at [74, 166] on span "Mx Wonder Colour 2N_90ML" at bounding box center [71, 169] width 39 height 13
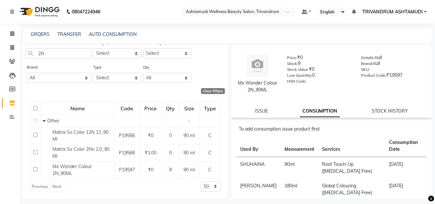
drag, startPoint x: 259, startPoint y: 111, endPoint x: 275, endPoint y: 120, distance: 18.6
click at [261, 113] on link "ISSUE" at bounding box center [261, 111] width 13 height 6
select select
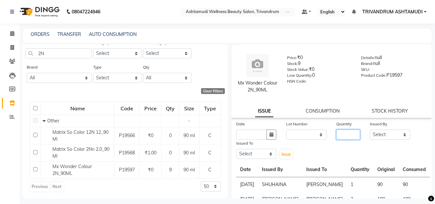
click at [343, 135] on input "number" at bounding box center [348, 134] width 24 height 10
type input "1"
click at [269, 135] on icon "button" at bounding box center [271, 134] width 4 height 5
select select "9"
select select "2025"
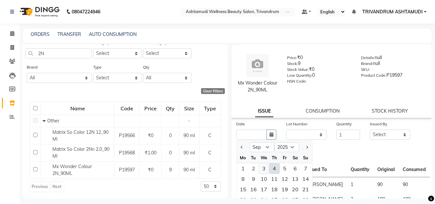
click at [265, 168] on div "3" at bounding box center [264, 168] width 10 height 10
type input "[DATE]"
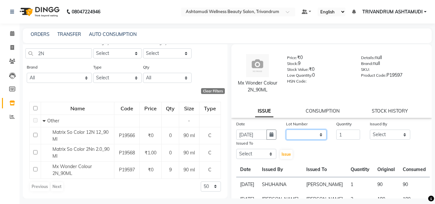
drag, startPoint x: 308, startPoint y: 130, endPoint x: 306, endPoint y: 138, distance: 8.4
click at [307, 130] on select "None" at bounding box center [306, 134] width 40 height 10
select select "0: null"
click at [286, 129] on select "None" at bounding box center [306, 134] width 40 height 10
click at [393, 136] on select "Select ANJALI L B BINDHU CHIPPY DHANYA D [PERSON_NAME] [PERSON_NAME] SHUHAINA S…" at bounding box center [390, 134] width 40 height 10
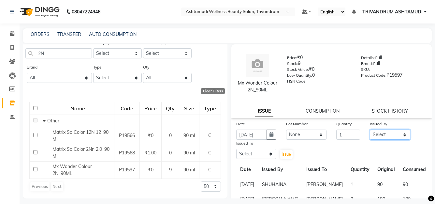
select select "27027"
click at [370, 129] on select "Select ANJALI L B BINDHU CHIPPY DHANYA D [PERSON_NAME] [PERSON_NAME] SHUHAINA S…" at bounding box center [390, 134] width 40 height 10
drag, startPoint x: 245, startPoint y: 152, endPoint x: 249, endPoint y: 152, distance: 3.6
click at [245, 152] on select "Select ANJALI L B BINDHU CHIPPY DHANYA D [PERSON_NAME] [PERSON_NAME] SHUHAINA S…" at bounding box center [256, 154] width 40 height 10
select select "27377"
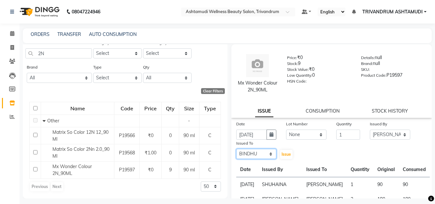
click at [236, 149] on select "Select ANJALI L B BINDHU CHIPPY DHANYA D [PERSON_NAME] [PERSON_NAME] SHUHAINA S…" at bounding box center [256, 154] width 40 height 10
